Goal: Task Accomplishment & Management: Complete application form

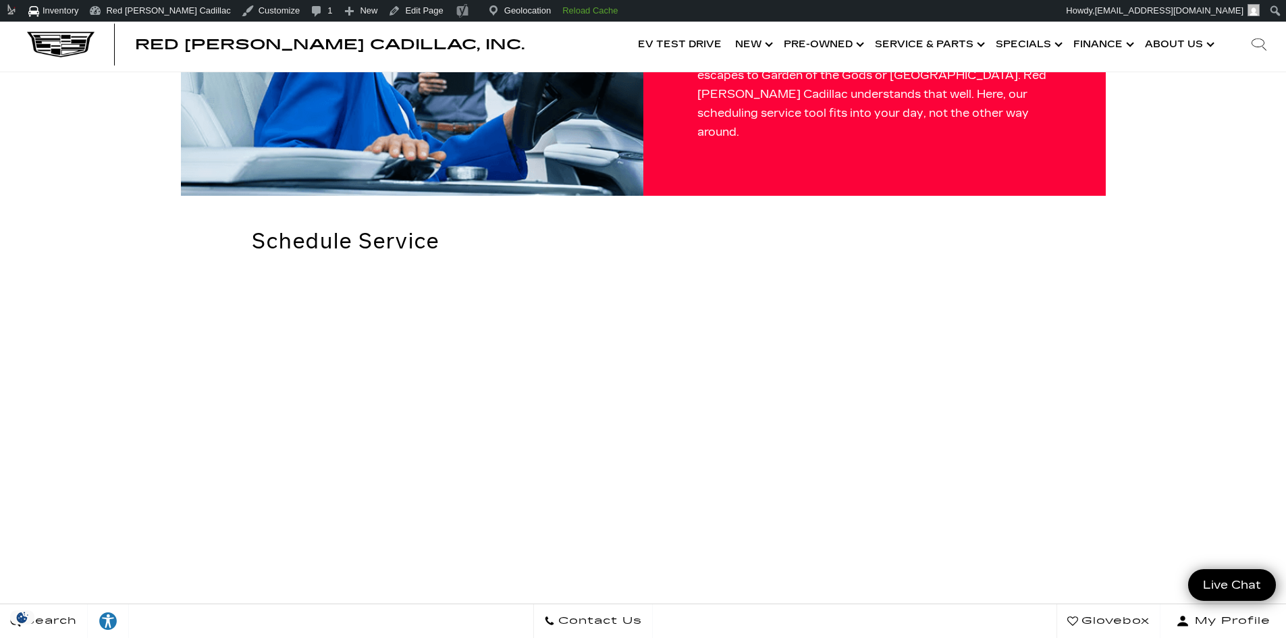
scroll to position [135, 0]
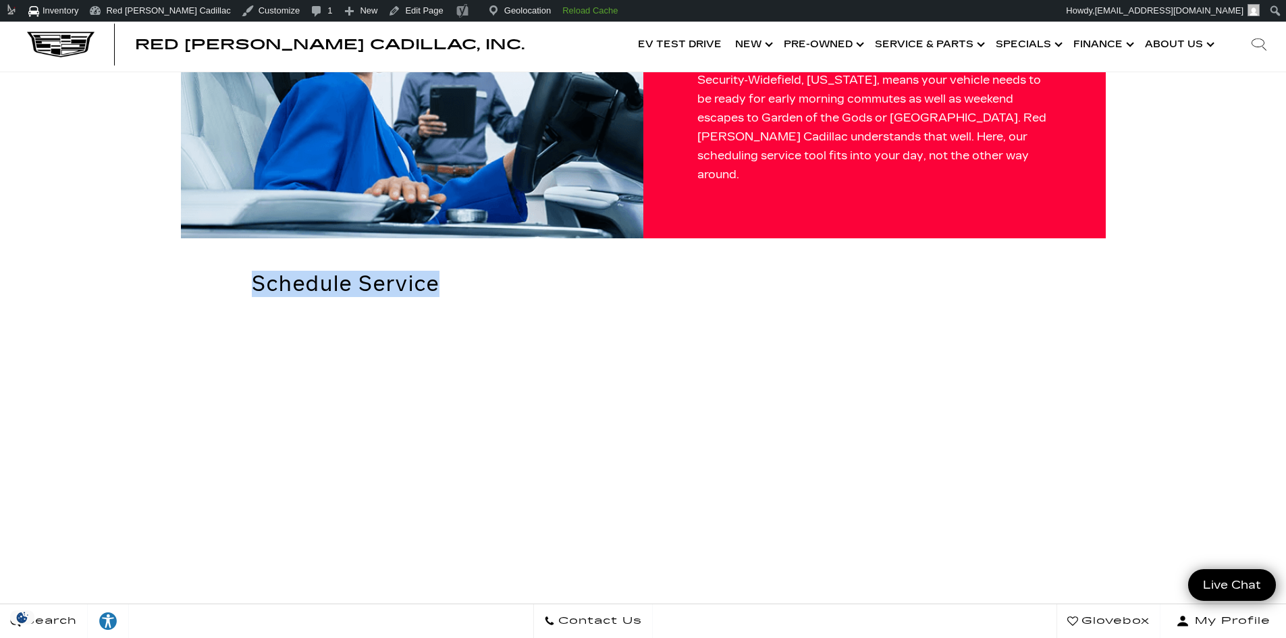
drag, startPoint x: 145, startPoint y: 250, endPoint x: 343, endPoint y: 288, distance: 201.5
click at [383, 11] on link "Edit Page" at bounding box center [415, 11] width 65 height 22
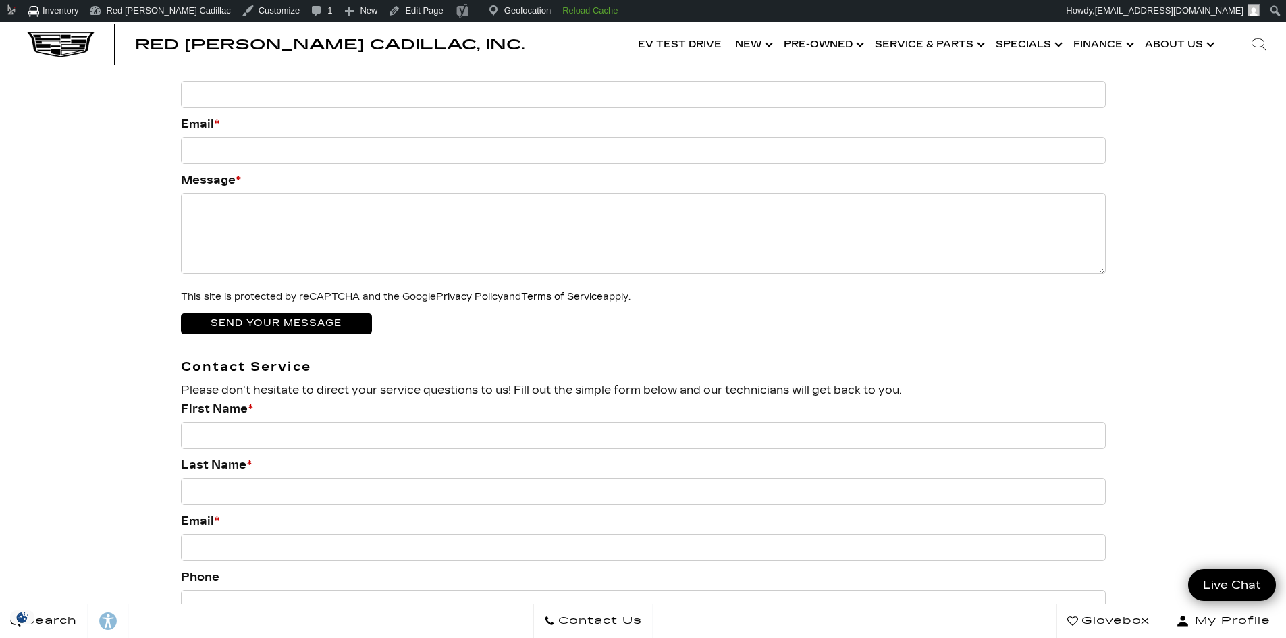
scroll to position [2768, 0]
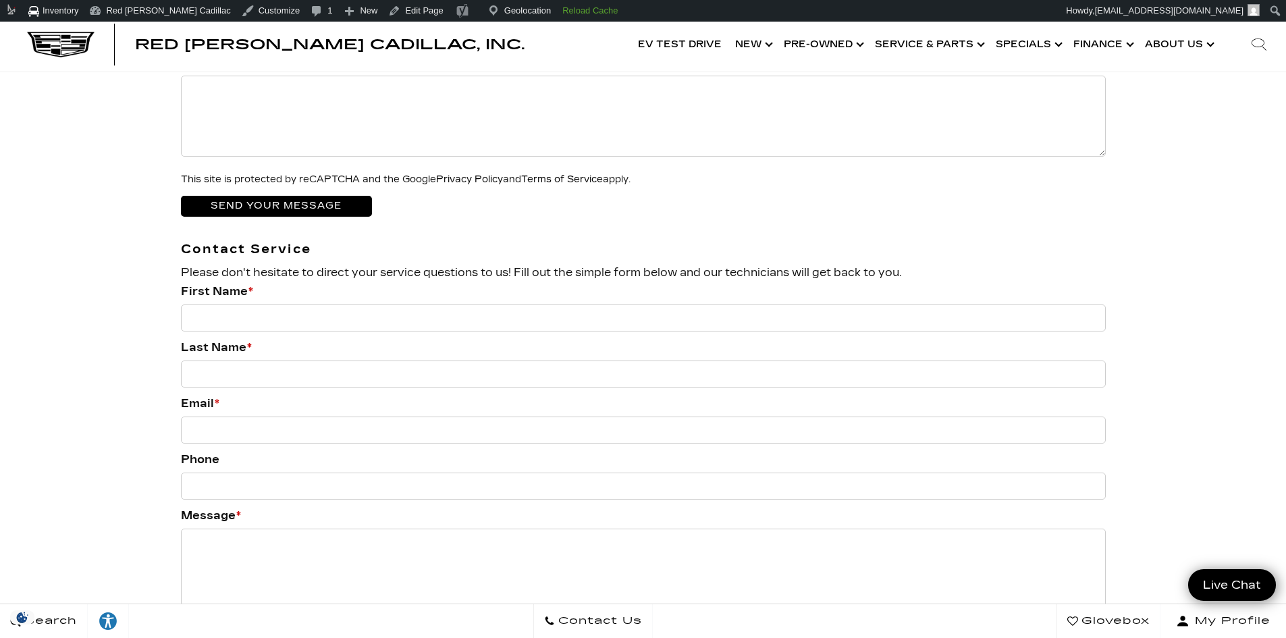
click at [446, 266] on span "Please don't hesitate to direct your service questions to us! Fill out the simp…" at bounding box center [541, 272] width 721 height 13
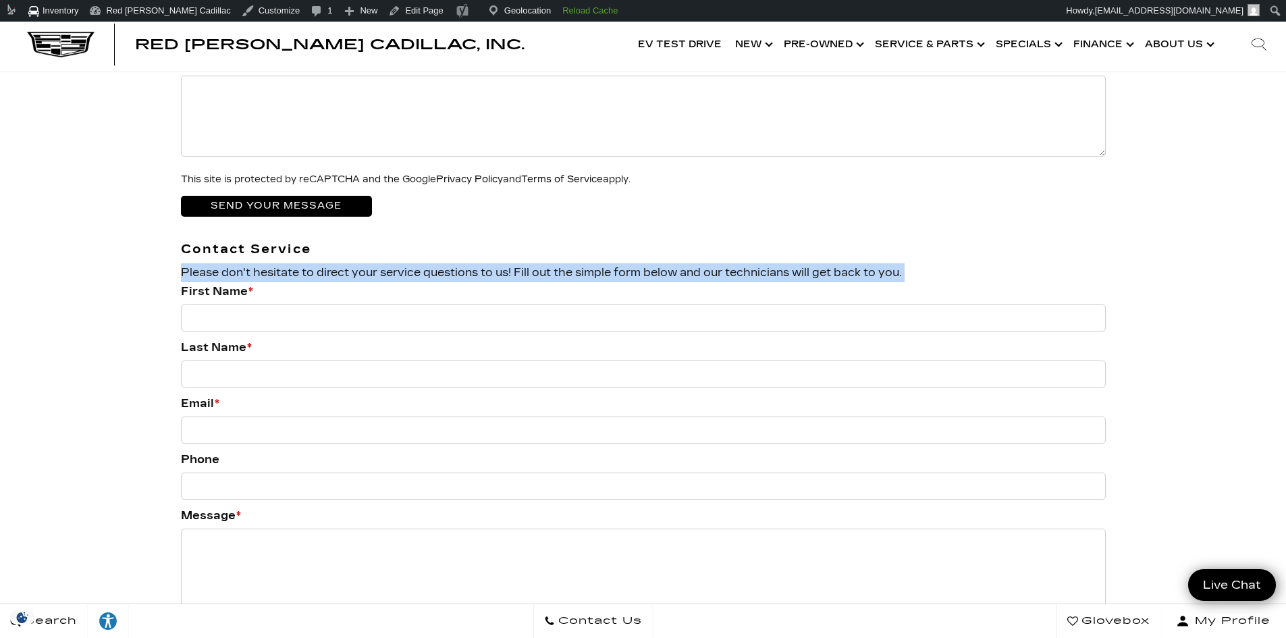
click at [446, 266] on span "Please don't hesitate to direct your service questions to us! Fill out the simp…" at bounding box center [541, 272] width 721 height 13
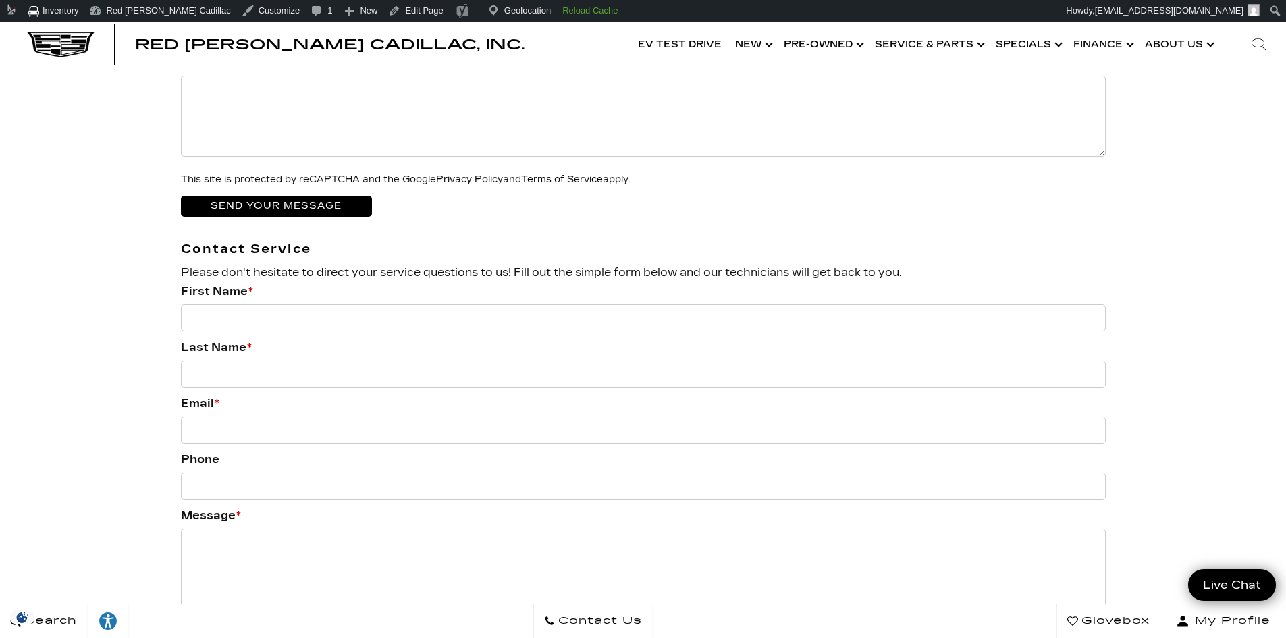
click at [502, 196] on div "Contact Us We would love to hear from you! Please fill out this form and we wil…" at bounding box center [643, 261] width 945 height 845
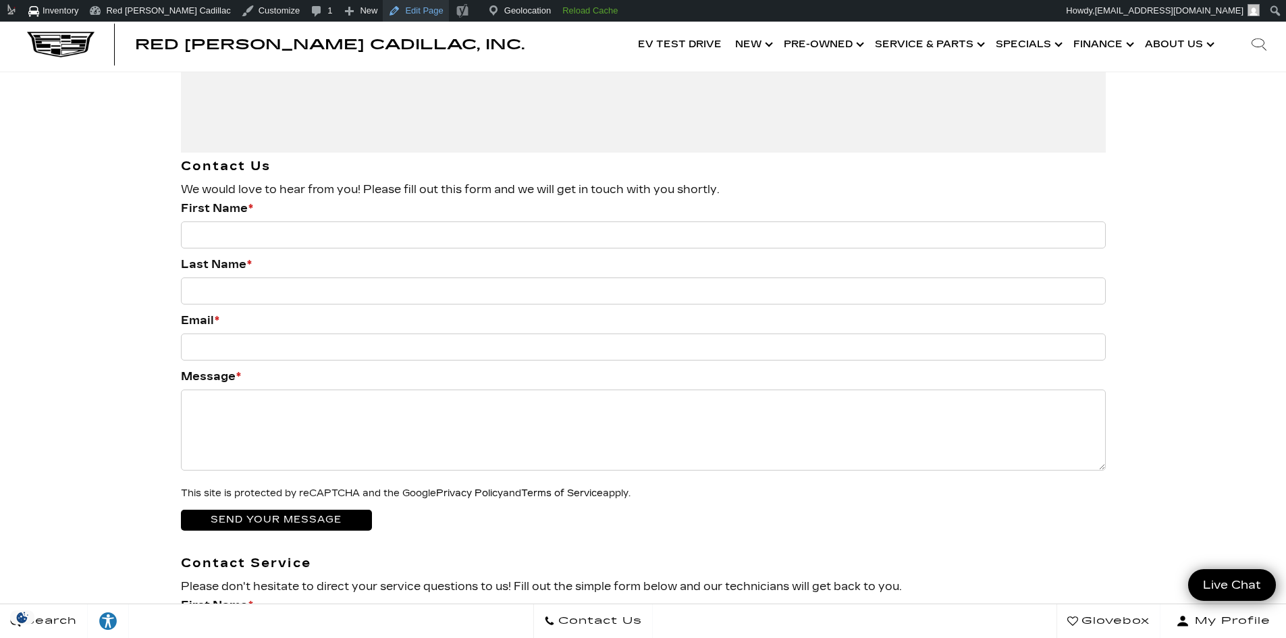
scroll to position [2431, 0]
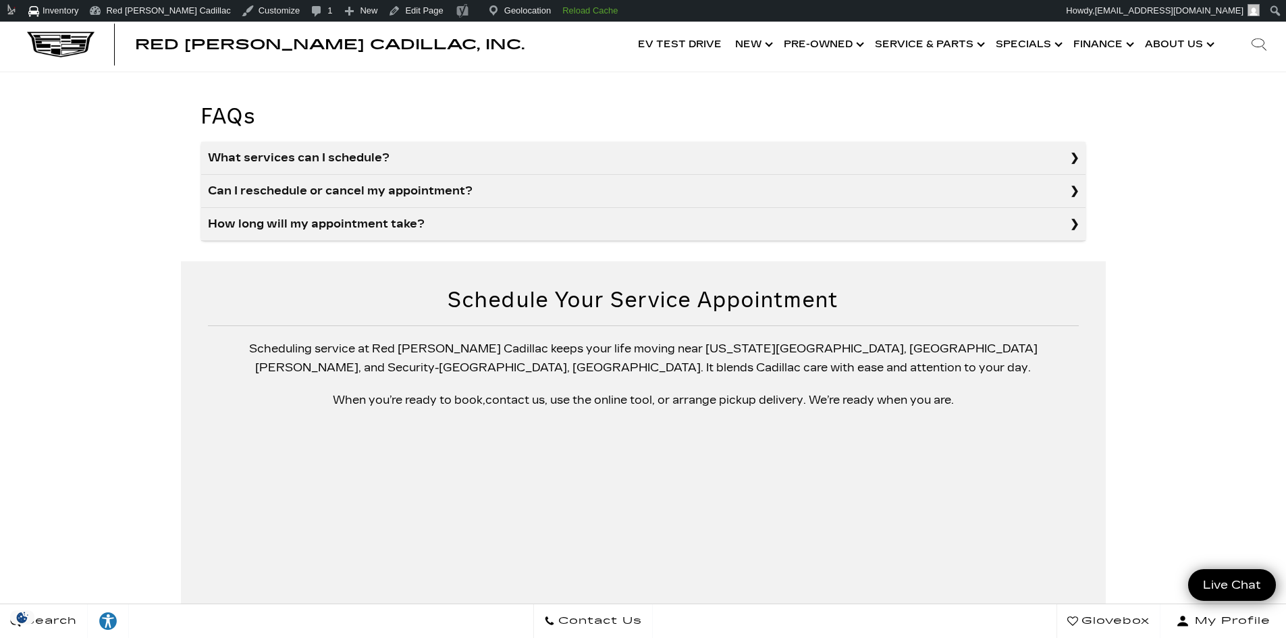
scroll to position [1688, 0]
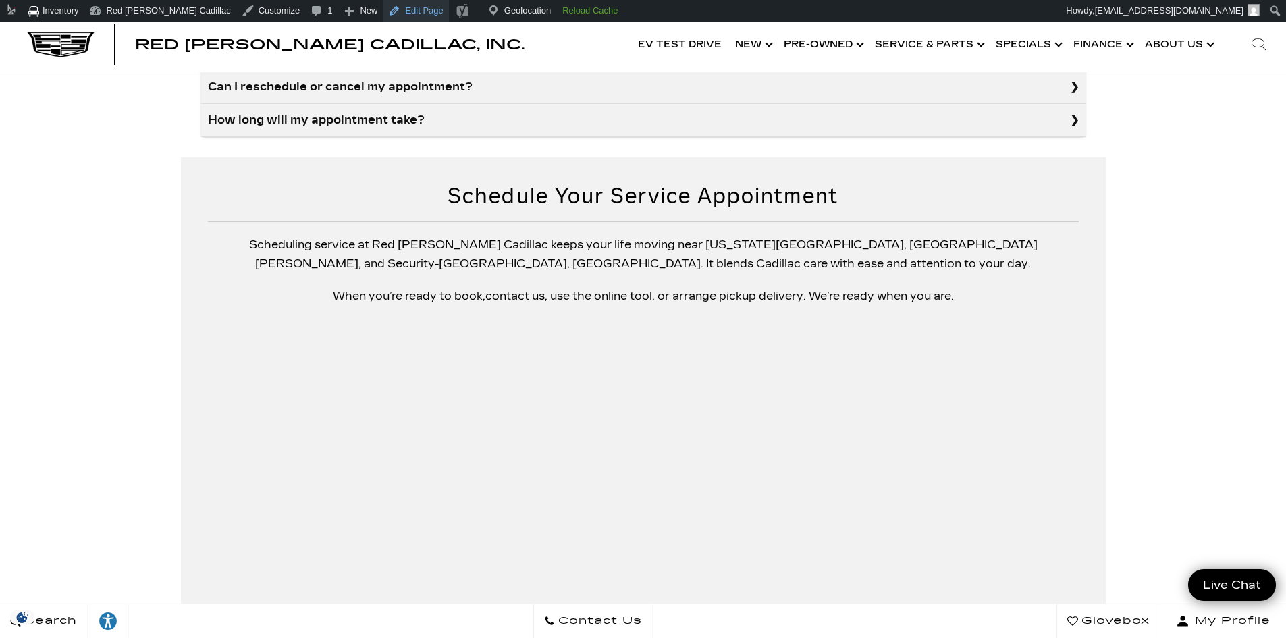
scroll to position [1283, 0]
